Goal: Task Accomplishment & Management: Manage account settings

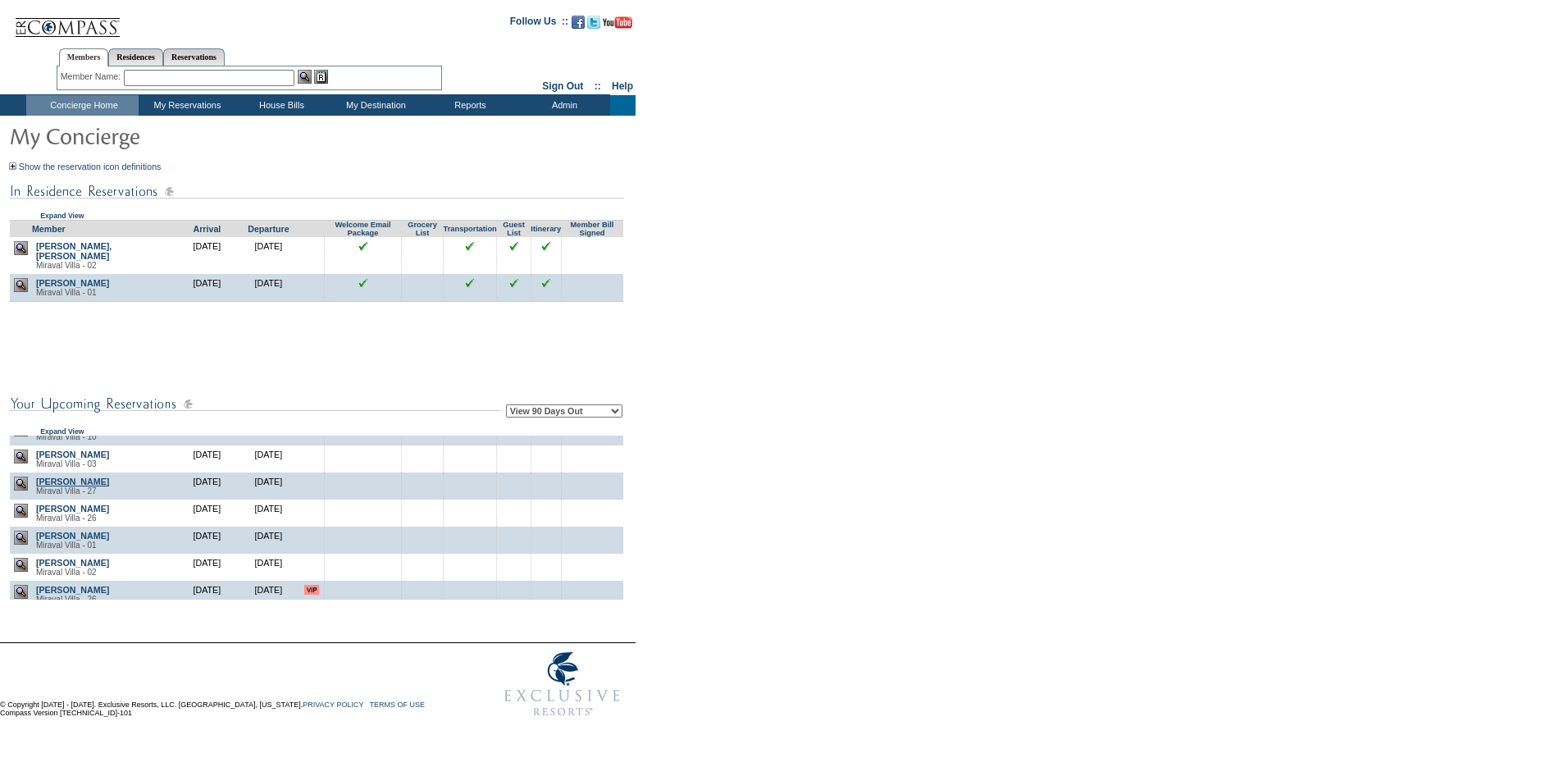
scroll to position [2214, 0]
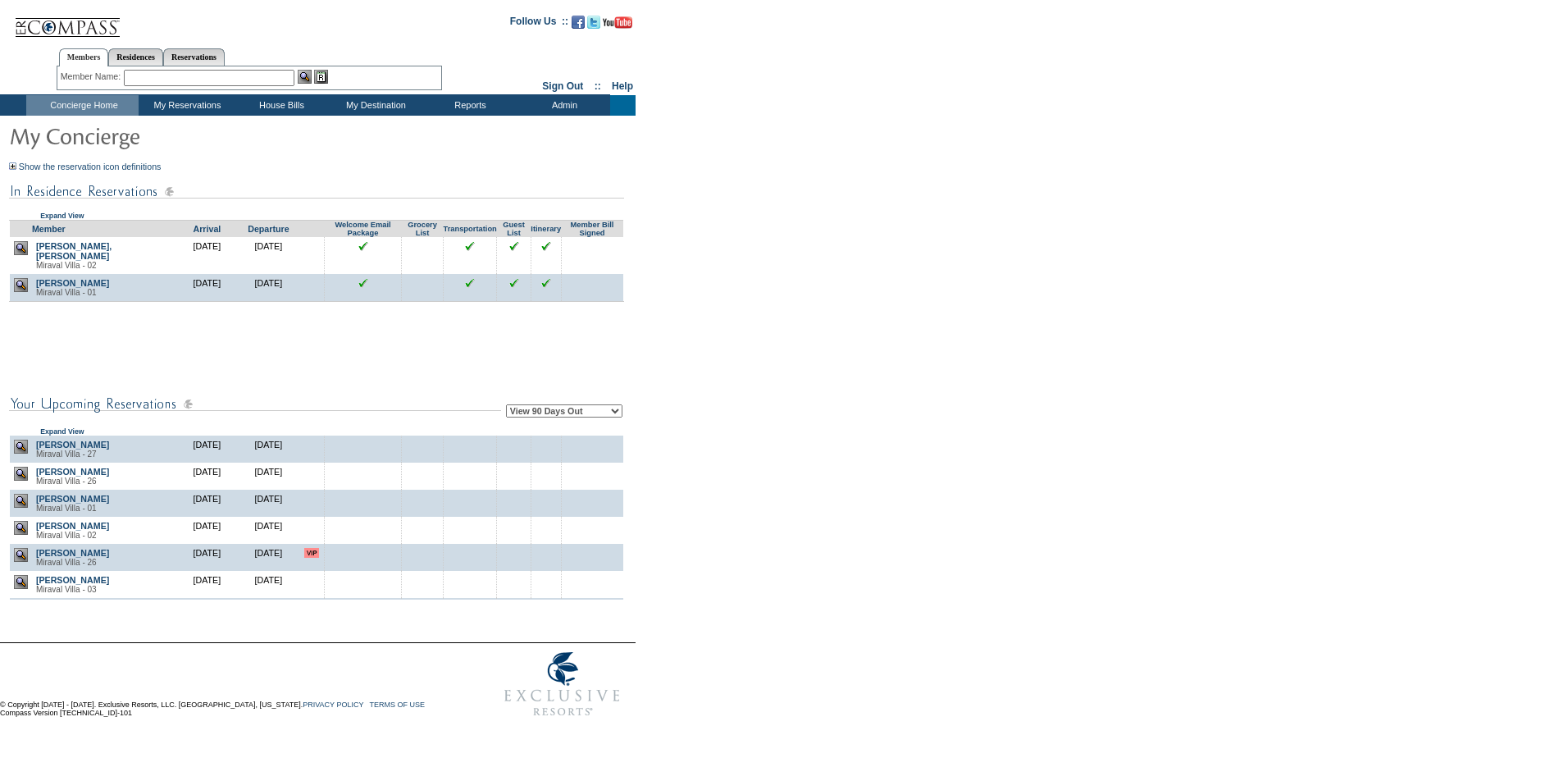
click at [18, 426] on img at bounding box center [21, 419] width 14 height 14
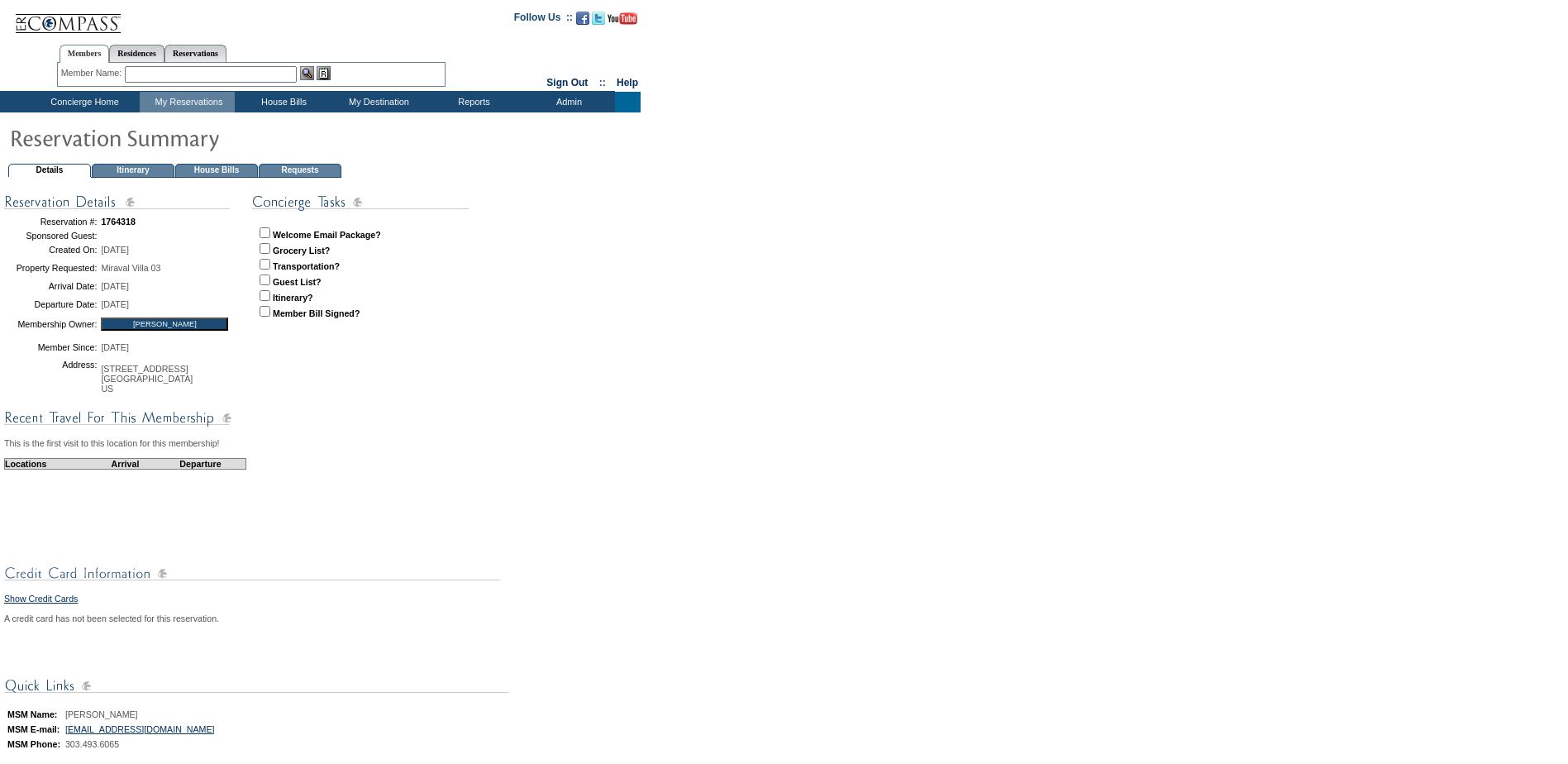
click at [267, 233] on input "checkbox" at bounding box center [265, 233] width 10 height 10
checkbox input "true"
